Goal: Task Accomplishment & Management: Use online tool/utility

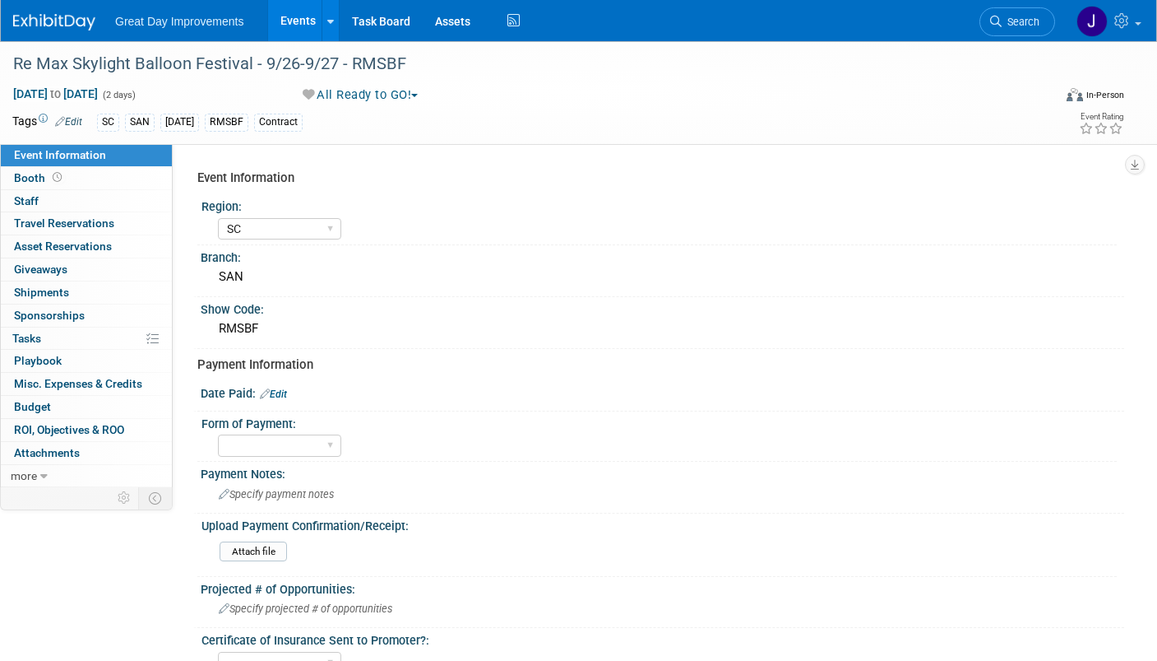
select select "SC"
click at [1124, 20] on icon at bounding box center [1124, 20] width 19 height 15
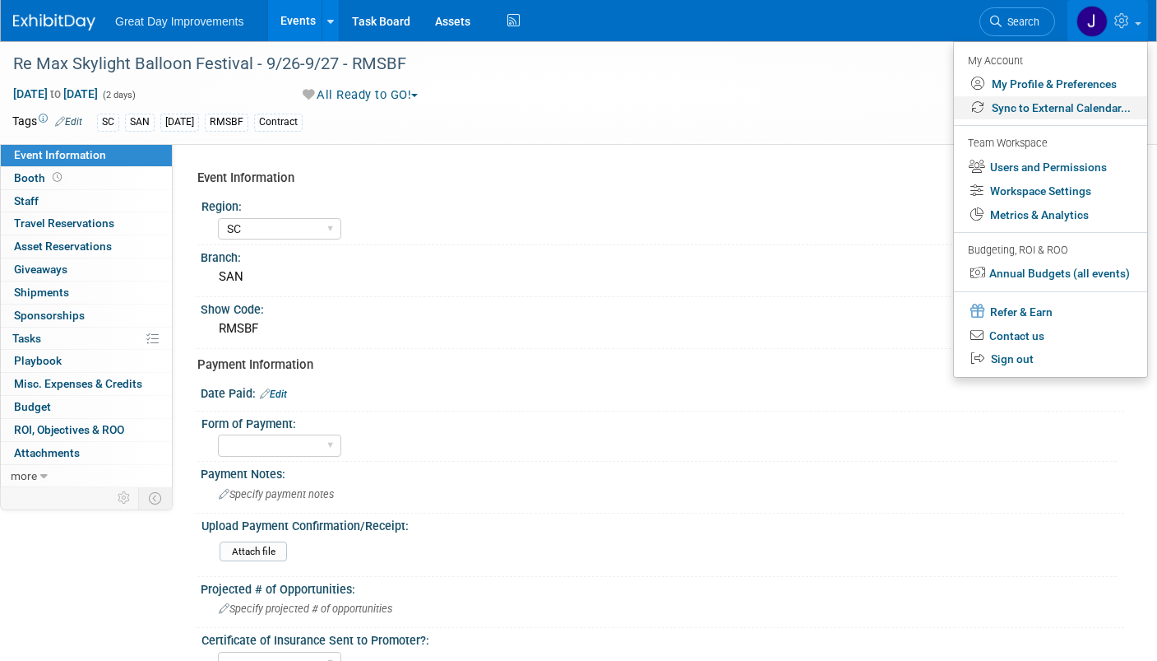
click at [1081, 104] on link "Sync to External Calendar..." at bounding box center [1050, 108] width 193 height 24
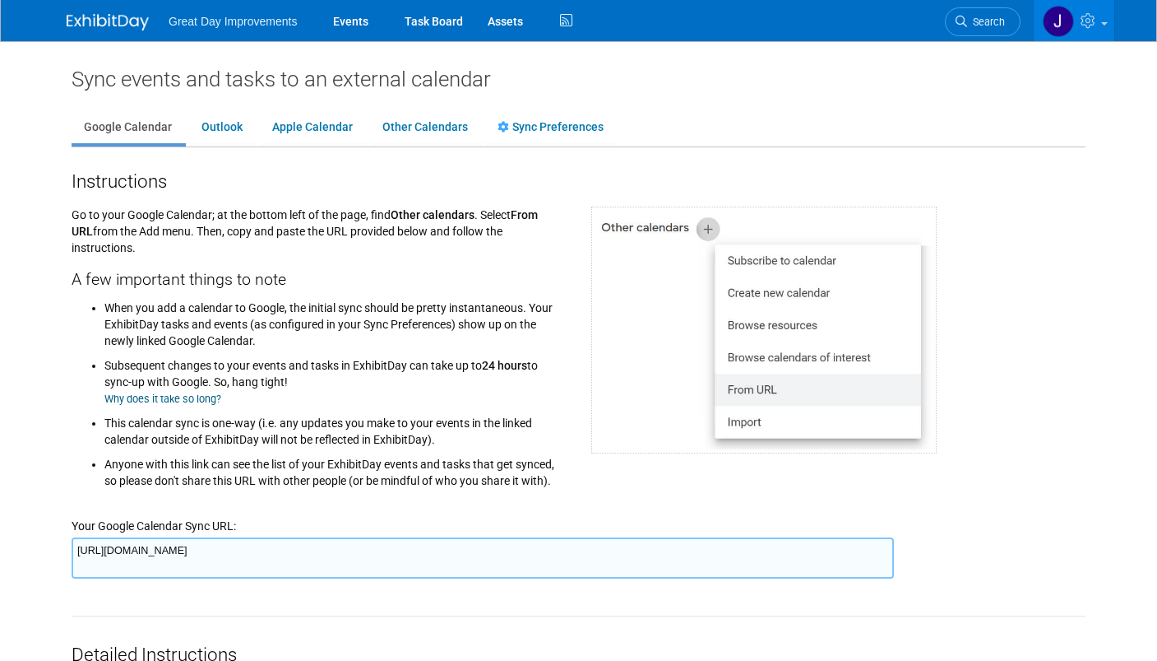
click at [636, 537] on textarea "[URL][DOMAIN_NAME]" at bounding box center [483, 557] width 823 height 41
